Goal: Information Seeking & Learning: Find specific fact

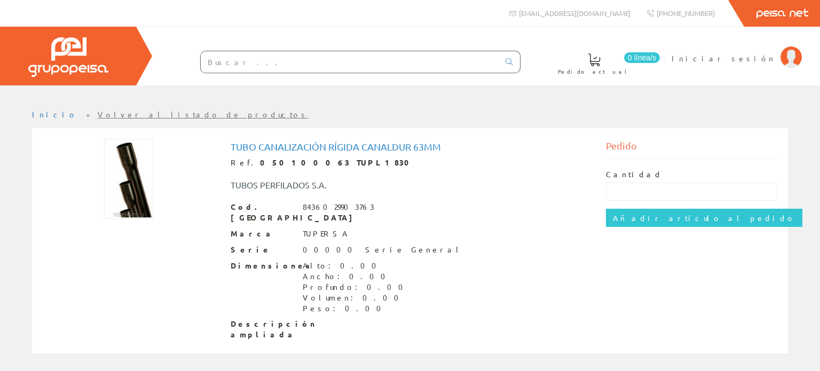
click at [100, 114] on link "Volver al listado de productos" at bounding box center [203, 114] width 211 height 10
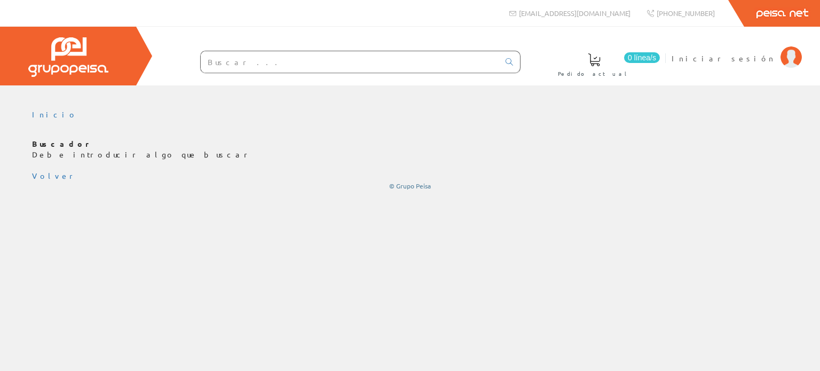
click at [244, 64] on input "text" at bounding box center [350, 61] width 298 height 21
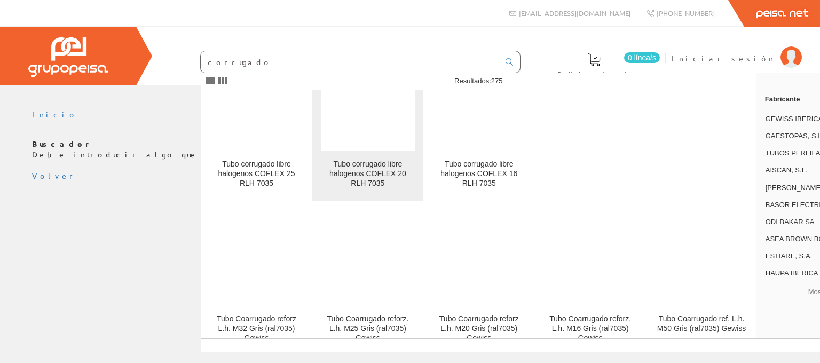
scroll to position [5906, 0]
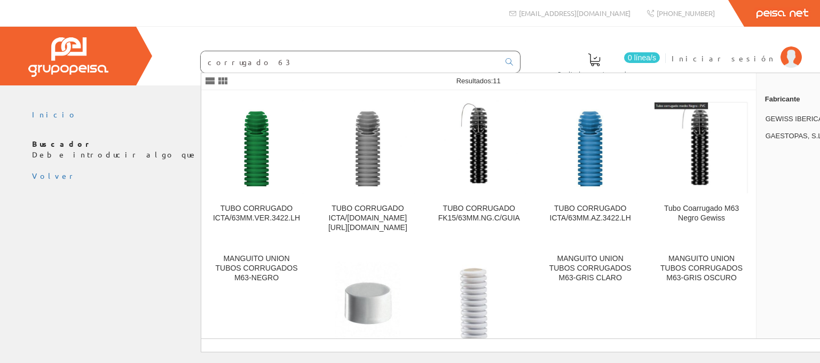
type input "corrugado 63"
